Goal: Task Accomplishment & Management: Use online tool/utility

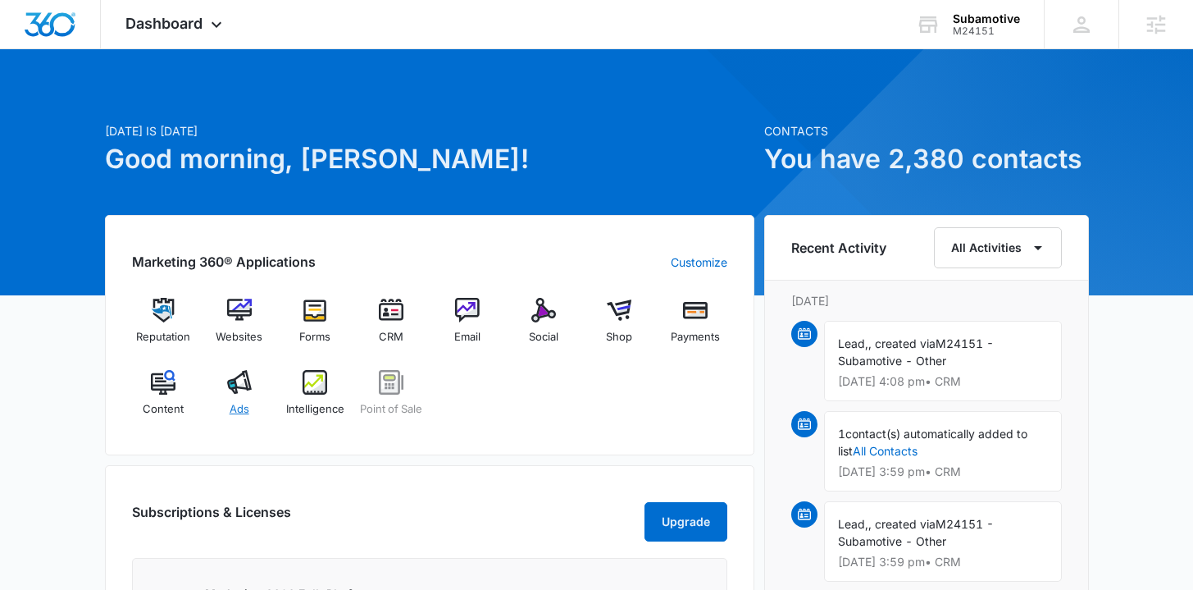
click at [244, 409] on span "Ads" at bounding box center [240, 409] width 20 height 16
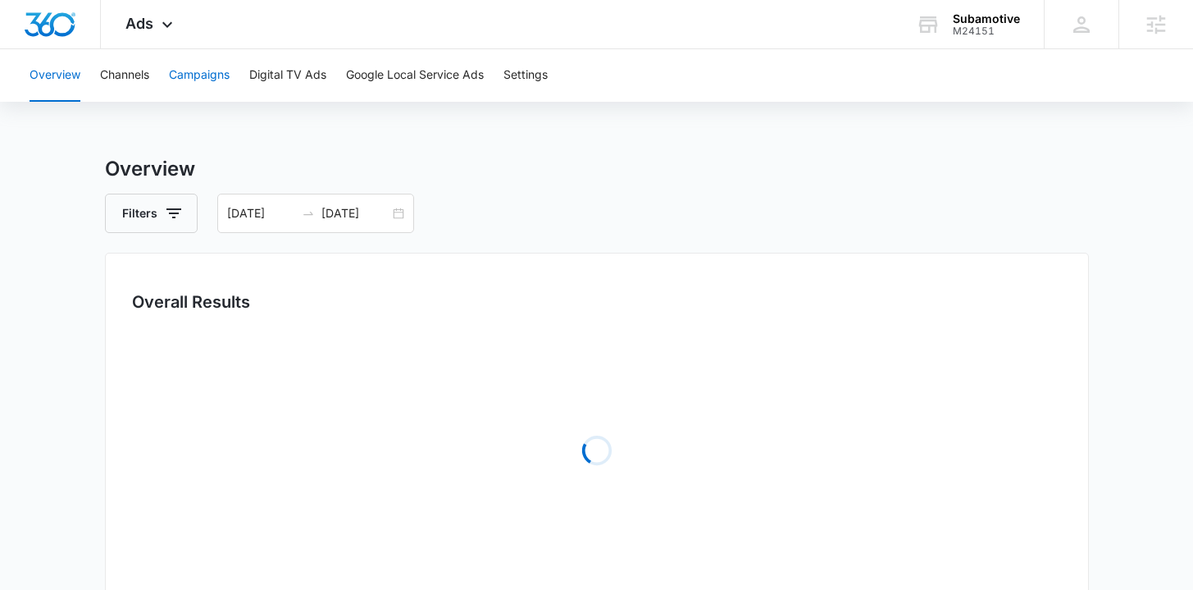
click at [198, 75] on button "Campaigns" at bounding box center [199, 75] width 61 height 52
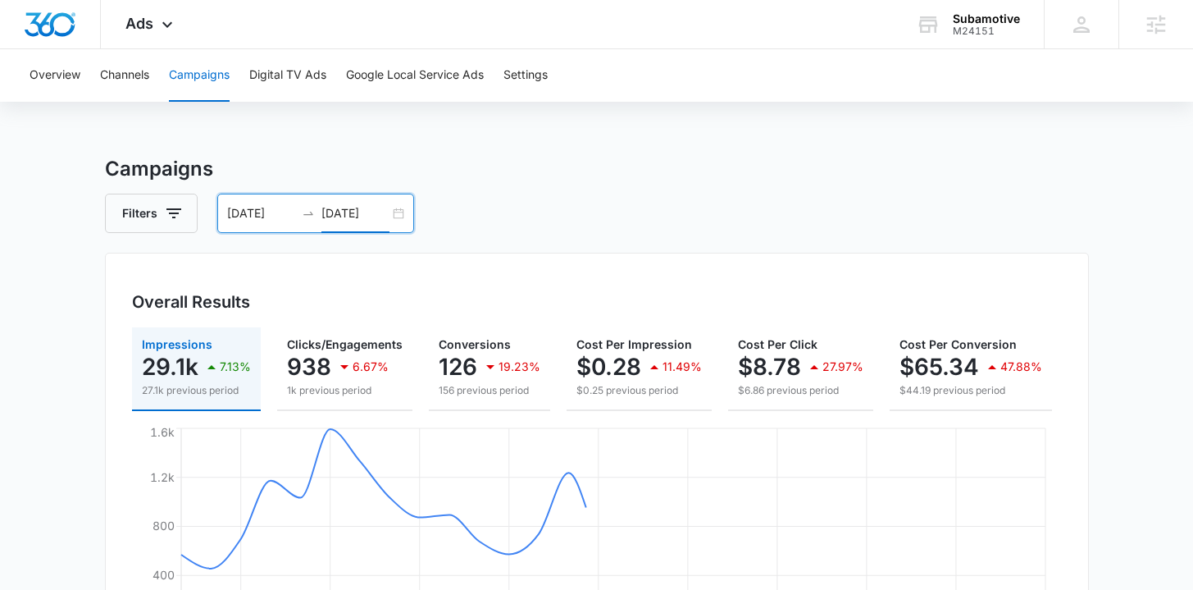
click at [383, 208] on input "[DATE]" at bounding box center [356, 213] width 68 height 18
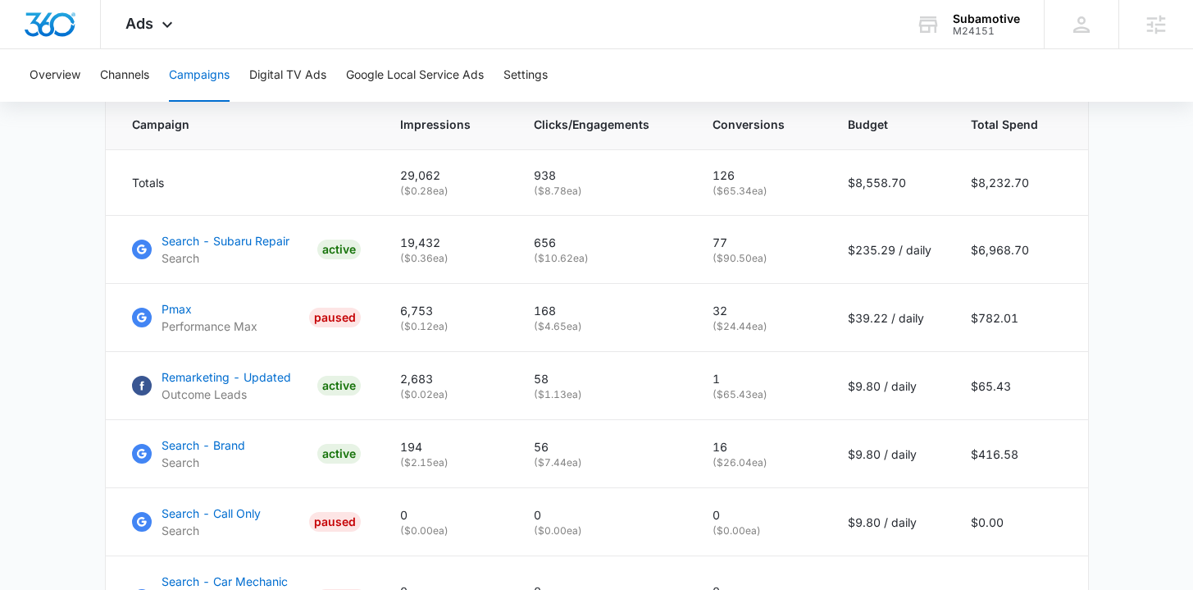
scroll to position [705, 0]
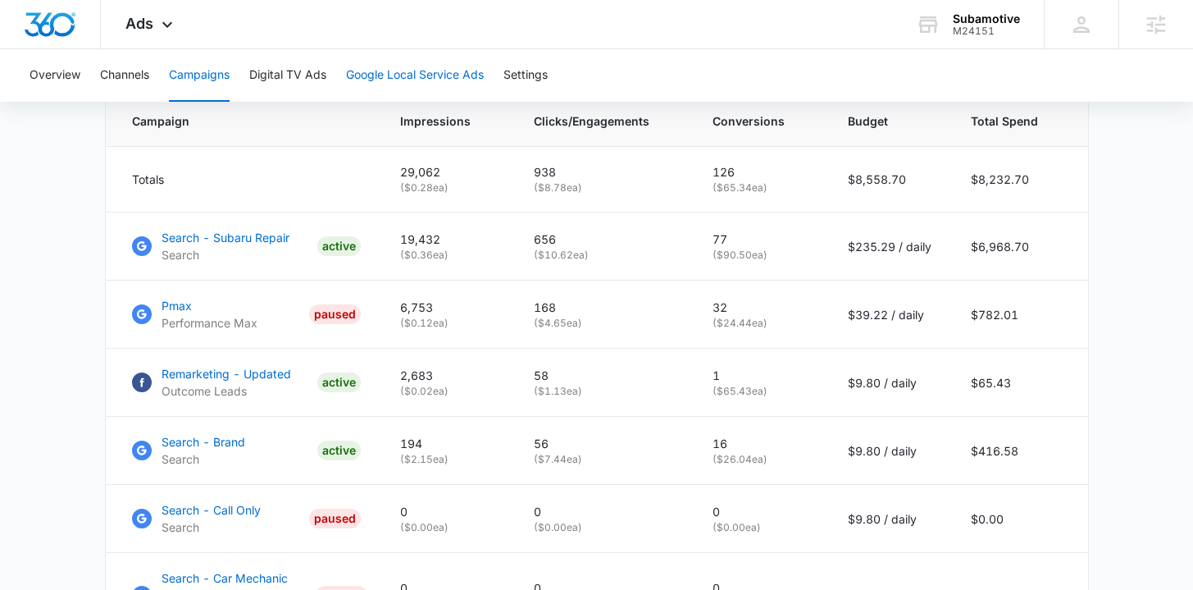
click at [385, 78] on button "Google Local Service Ads" at bounding box center [415, 75] width 138 height 52
